Goal: Task Accomplishment & Management: Manage account settings

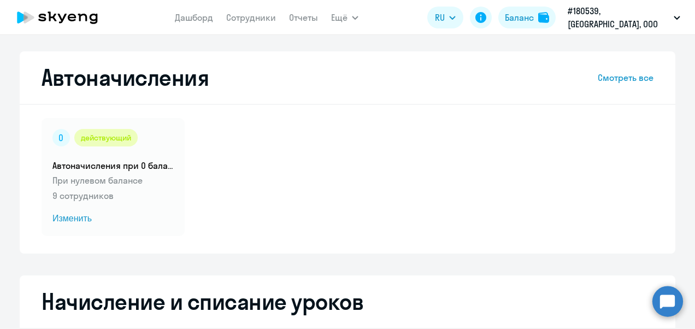
select select "10"
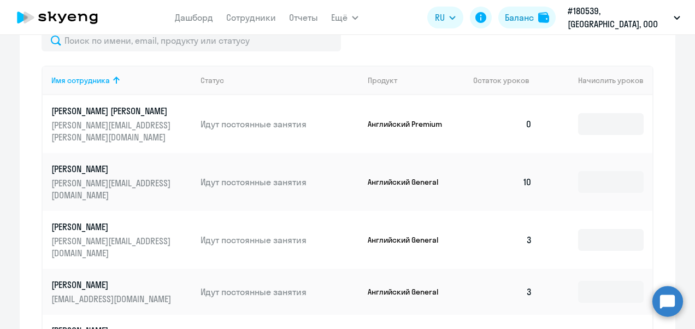
scroll to position [480, 0]
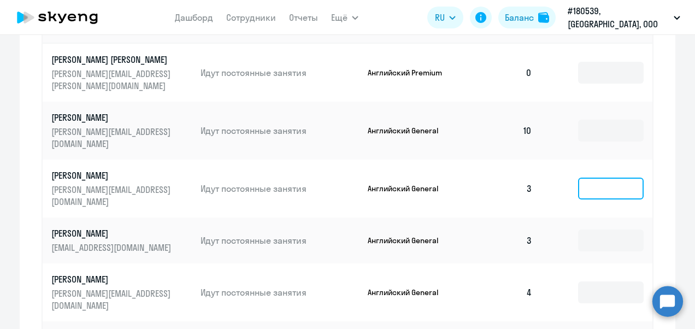
click at [586, 177] on input at bounding box center [611, 188] width 66 height 22
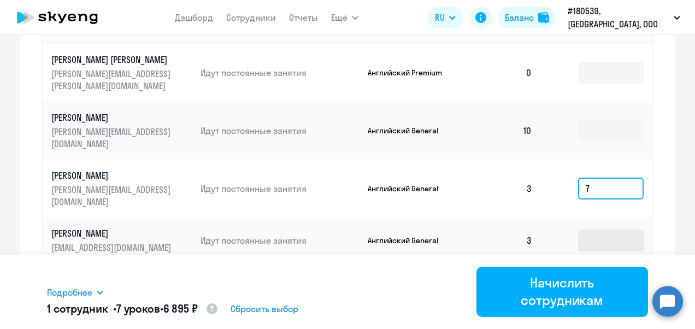
type input "7"
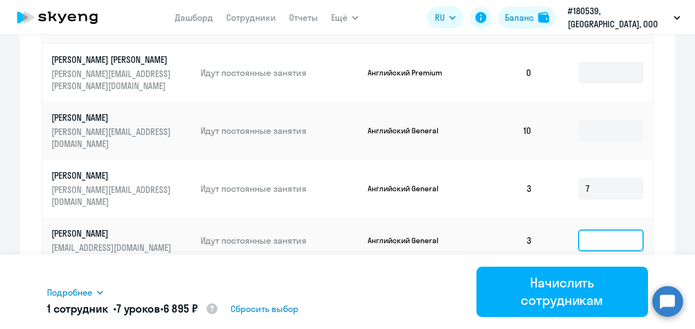
click at [586, 229] on input at bounding box center [611, 240] width 66 height 22
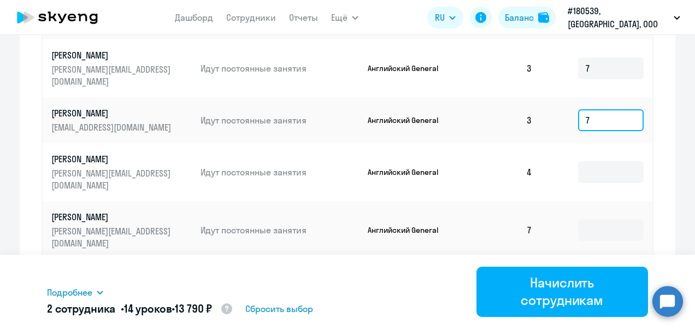
scroll to position [612, 0]
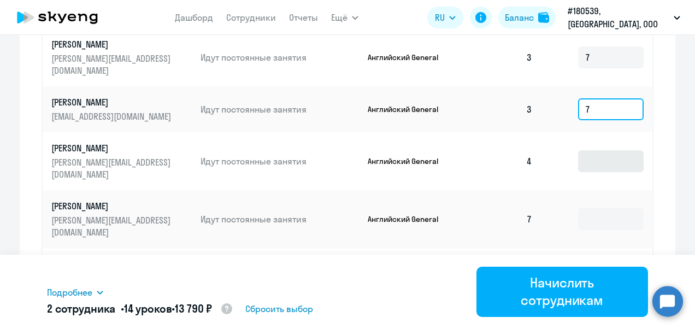
type input "7"
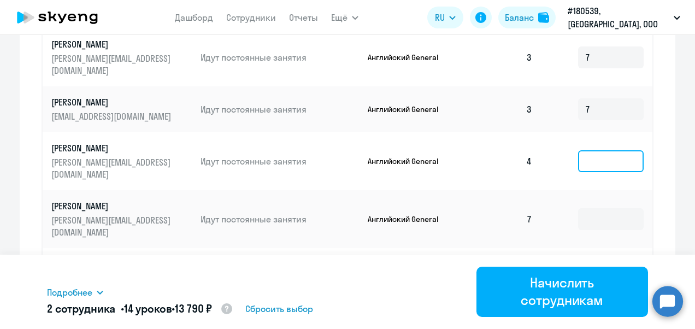
click at [594, 150] on input at bounding box center [611, 161] width 66 height 22
type input "6"
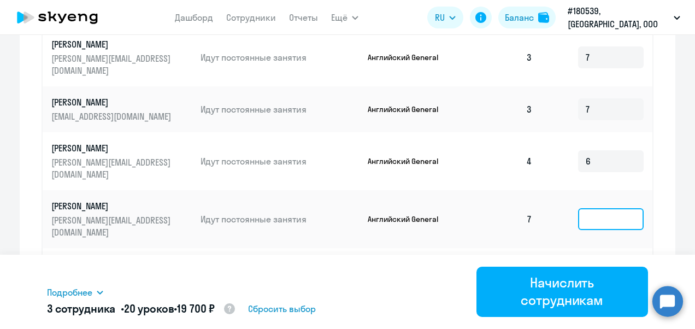
click at [583, 208] on input at bounding box center [611, 219] width 66 height 22
type input "3"
click at [584, 266] on input at bounding box center [611, 277] width 66 height 22
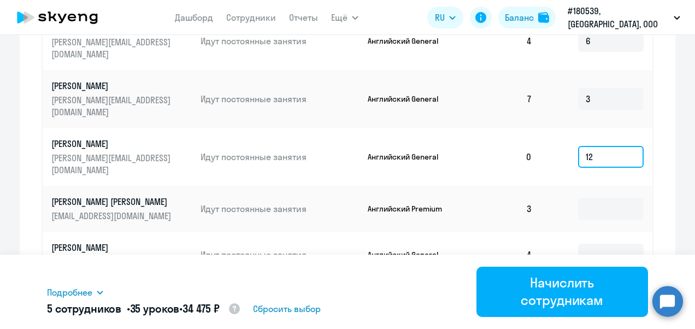
scroll to position [746, 0]
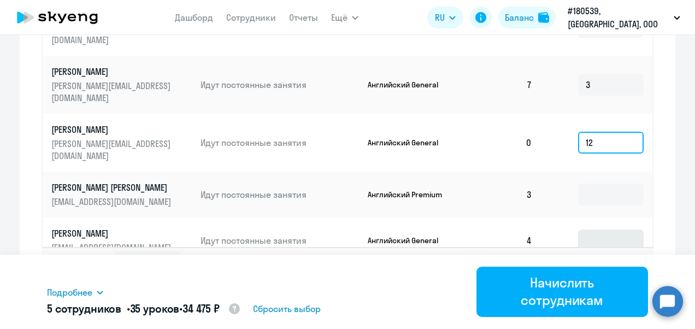
type input "12"
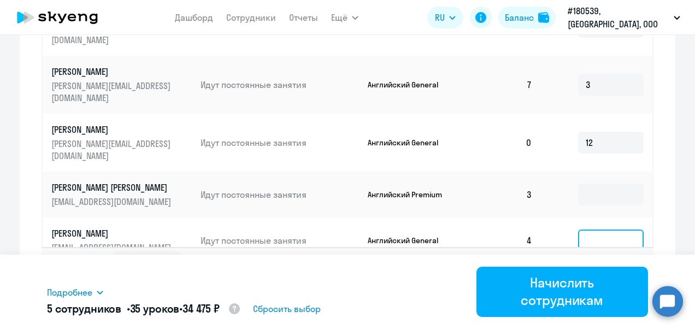
click at [591, 229] on input at bounding box center [611, 240] width 66 height 22
type input "6"
click at [589, 281] on input at bounding box center [611, 292] width 66 height 22
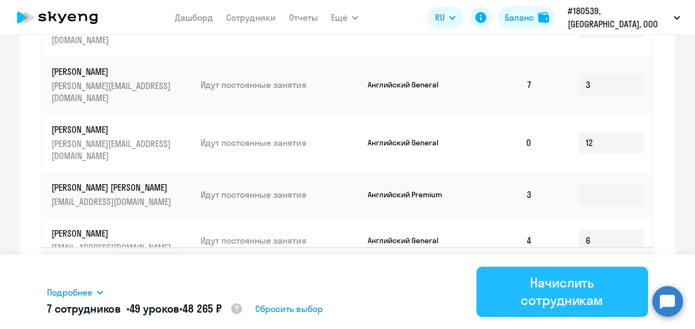
type input "8"
click at [586, 286] on div "Начислить сотрудникам" at bounding box center [561, 291] width 141 height 35
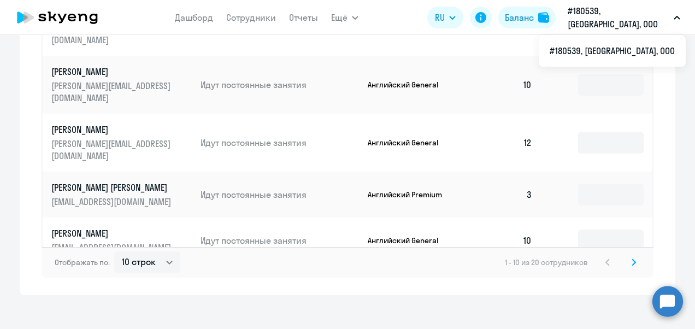
click at [631, 258] on icon at bounding box center [633, 262] width 4 height 8
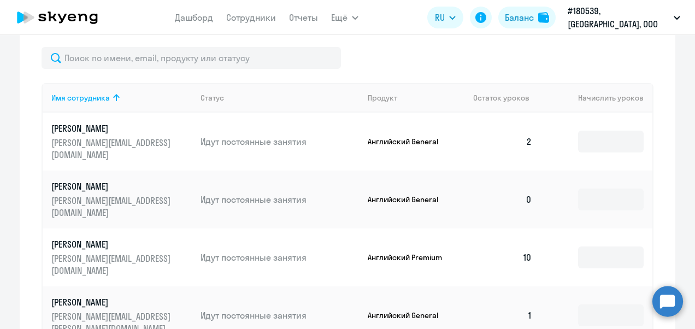
scroll to position [414, 0]
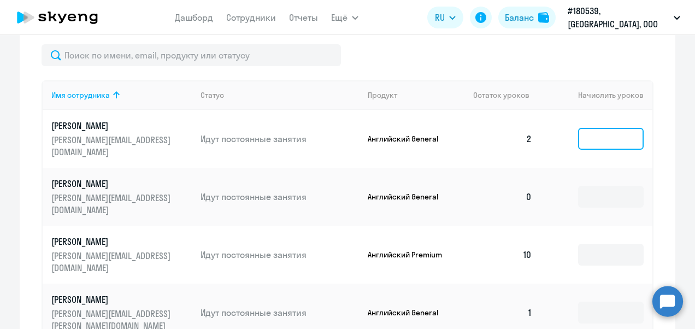
click at [600, 129] on input at bounding box center [611, 139] width 66 height 22
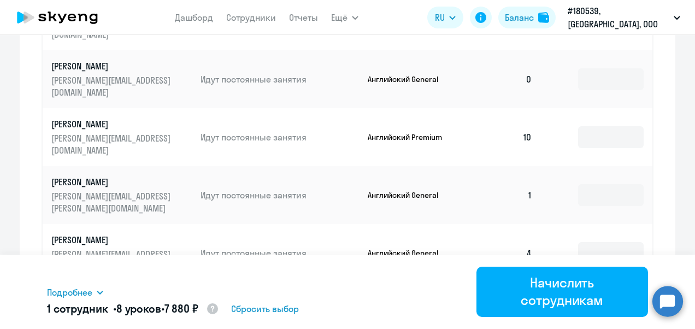
scroll to position [533, 0]
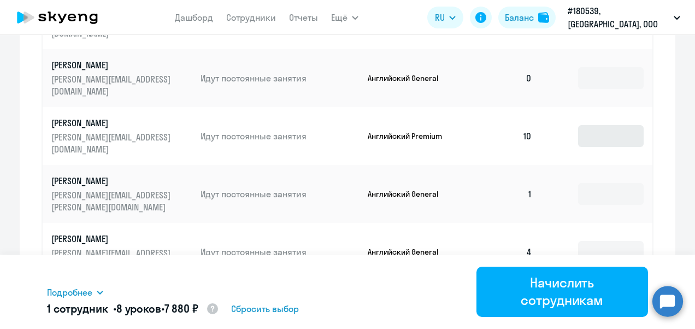
type input "8"
click at [578, 125] on input at bounding box center [611, 136] width 66 height 22
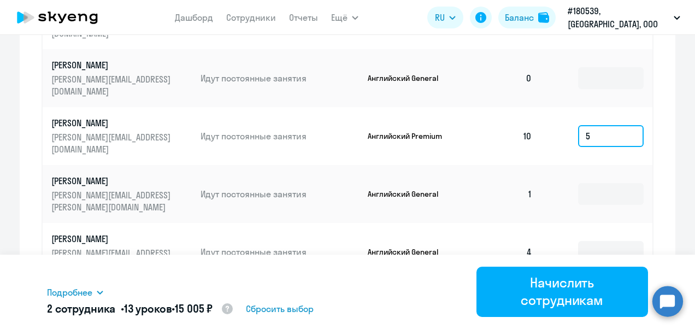
type input "5"
click at [572, 165] on td at bounding box center [596, 194] width 111 height 58
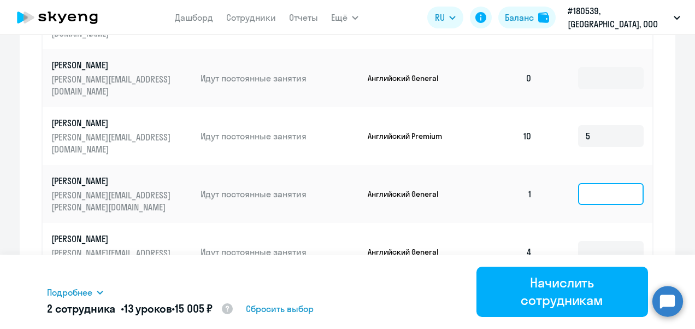
click at [581, 183] on input at bounding box center [611, 194] width 66 height 22
type input "9"
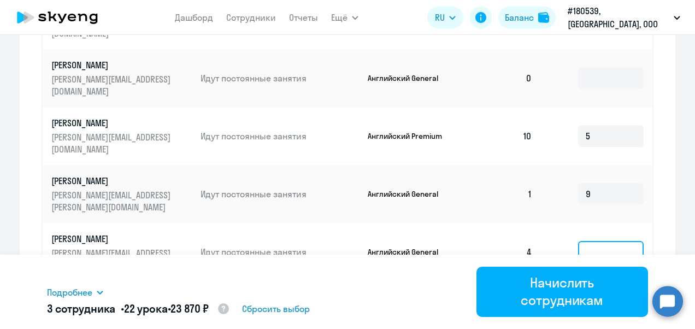
click at [585, 241] on input at bounding box center [611, 252] width 66 height 22
type input "8"
click at [590, 293] on input at bounding box center [611, 304] width 66 height 22
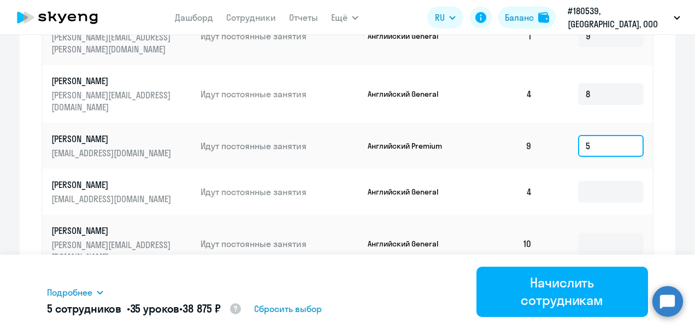
scroll to position [696, 0]
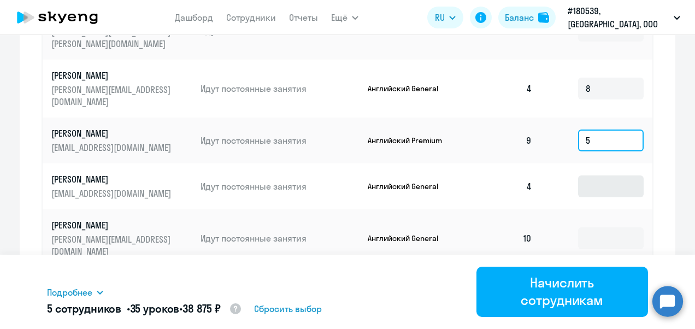
type input "5"
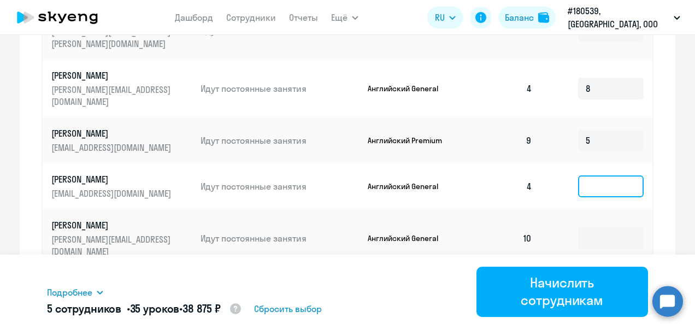
click at [602, 175] on input at bounding box center [611, 186] width 66 height 22
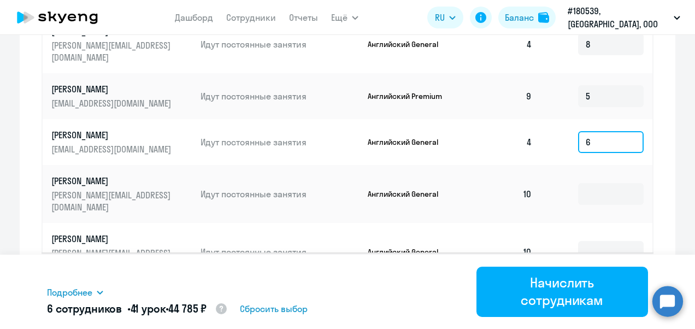
scroll to position [746, 0]
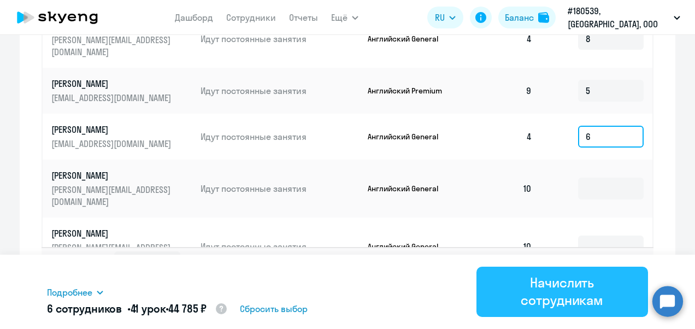
type input "6"
click at [545, 298] on div "Начислить сотрудникам" at bounding box center [561, 291] width 141 height 35
